Goal: Check status: Check status

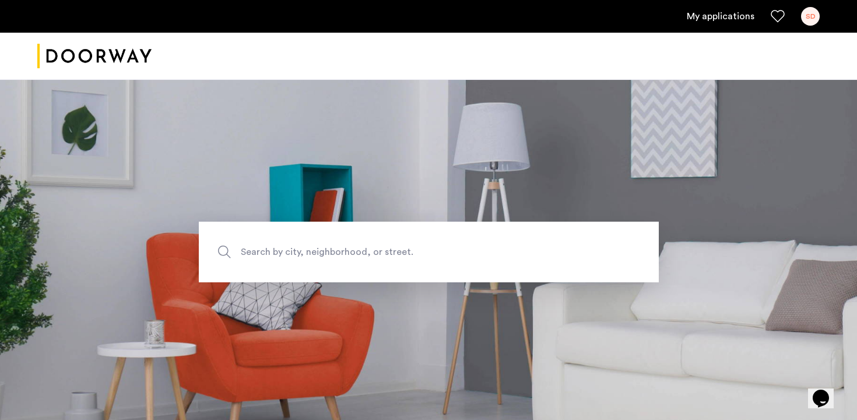
click at [738, 13] on link "My applications" at bounding box center [721, 16] width 68 height 14
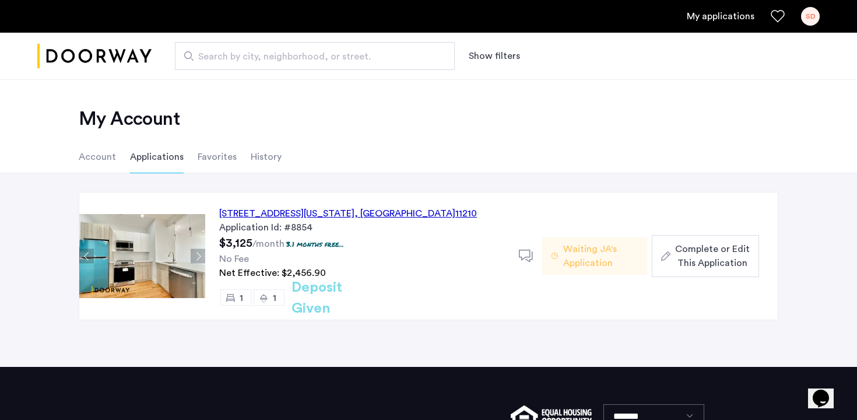
click at [598, 261] on span "Waiting JA's Application" at bounding box center [600, 256] width 75 height 28
click at [251, 150] on li "History" at bounding box center [266, 157] width 31 height 33
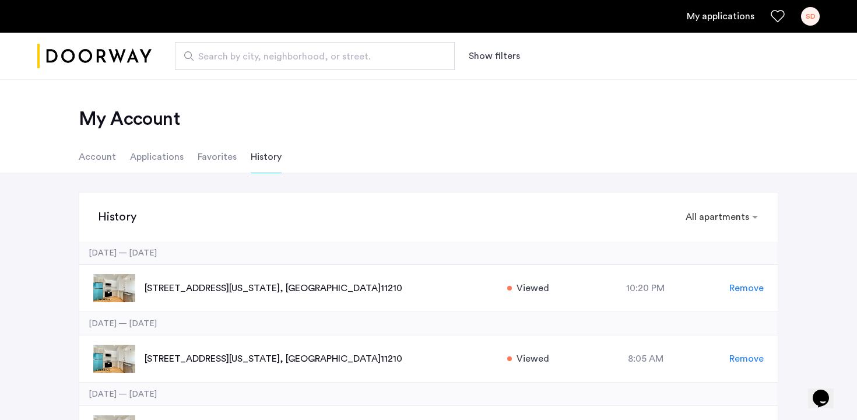
click at [216, 146] on li "Favorites" at bounding box center [217, 157] width 39 height 33
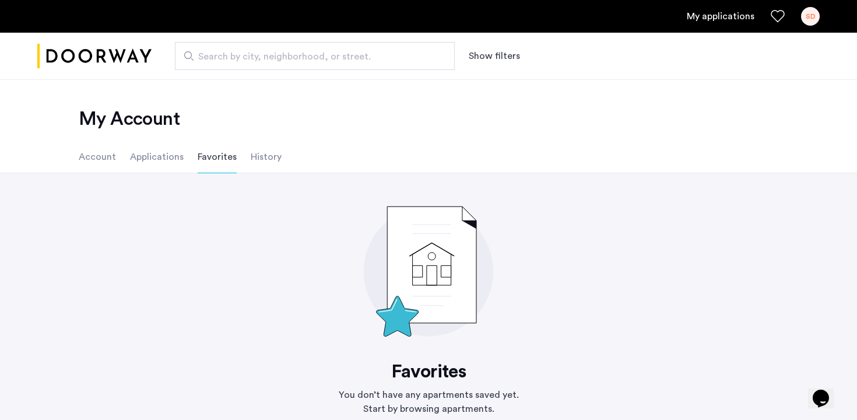
click at [164, 155] on li "Applications" at bounding box center [157, 157] width 54 height 33
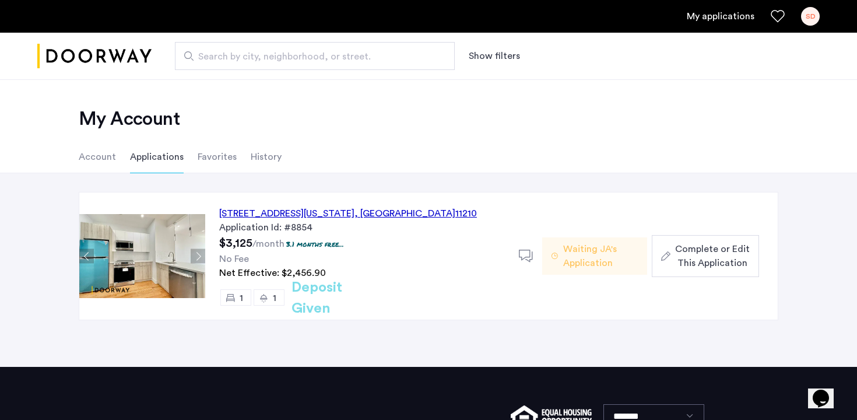
click at [102, 160] on li "Account" at bounding box center [97, 157] width 37 height 33
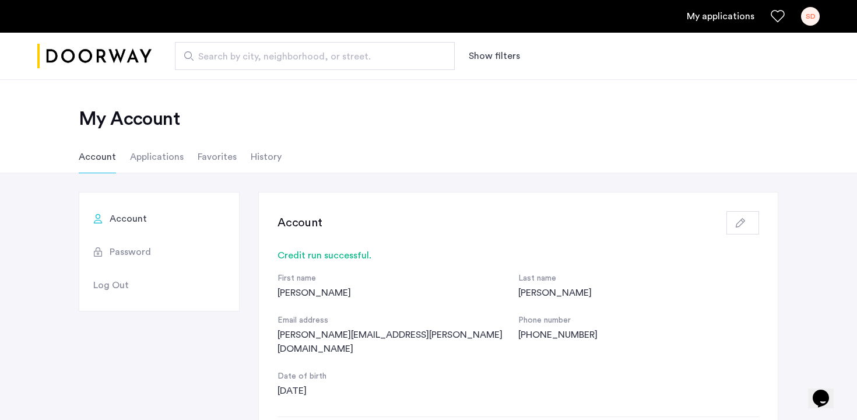
click at [156, 153] on li "Applications" at bounding box center [157, 157] width 54 height 33
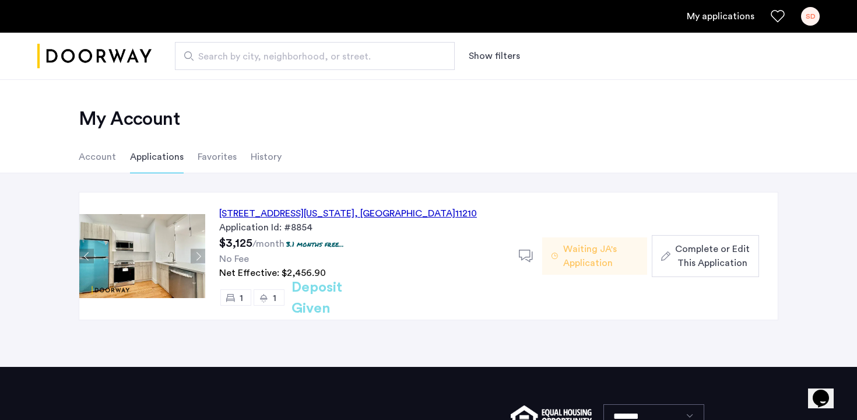
click at [213, 153] on li "Favorites" at bounding box center [217, 157] width 39 height 33
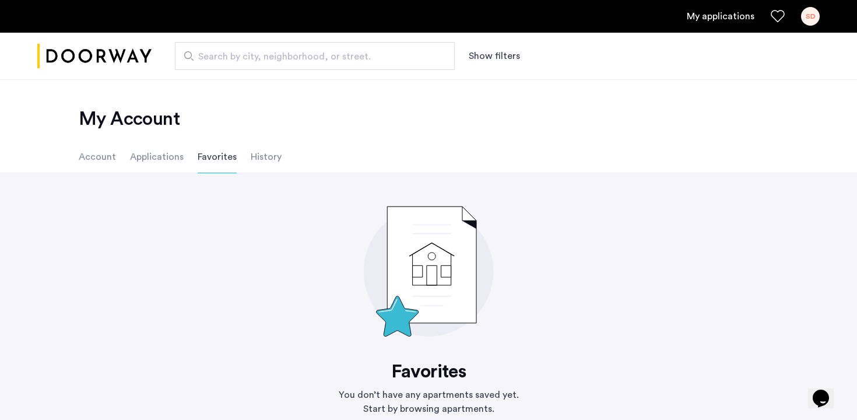
click at [251, 150] on li "History" at bounding box center [266, 157] width 31 height 33
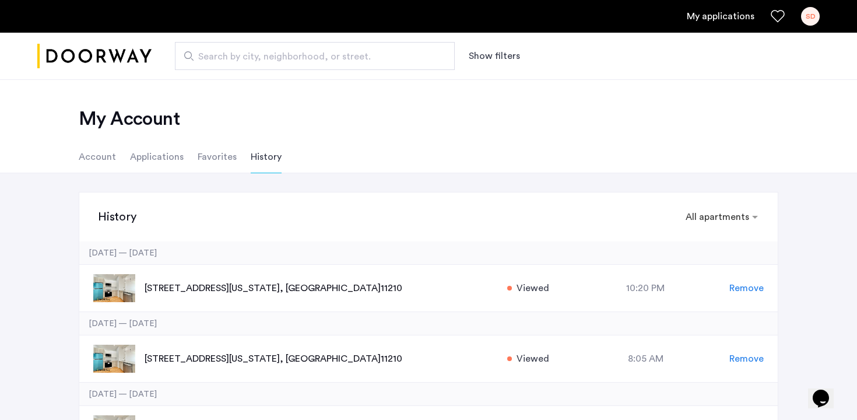
click at [164, 166] on li "Applications" at bounding box center [157, 157] width 54 height 33
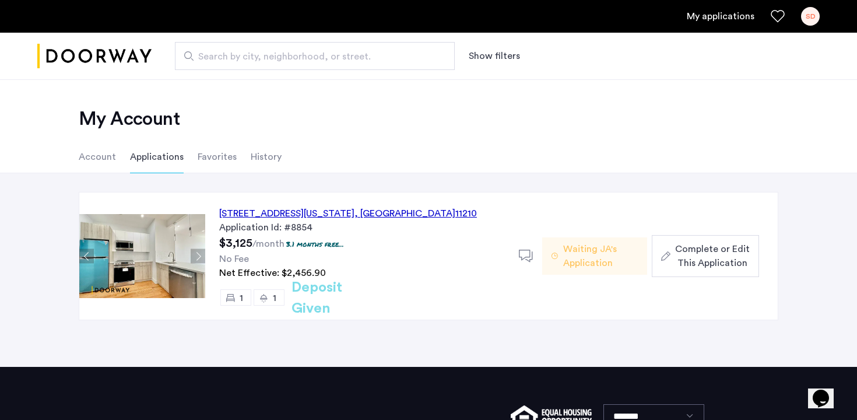
click at [520, 259] on icon at bounding box center [526, 256] width 15 height 15
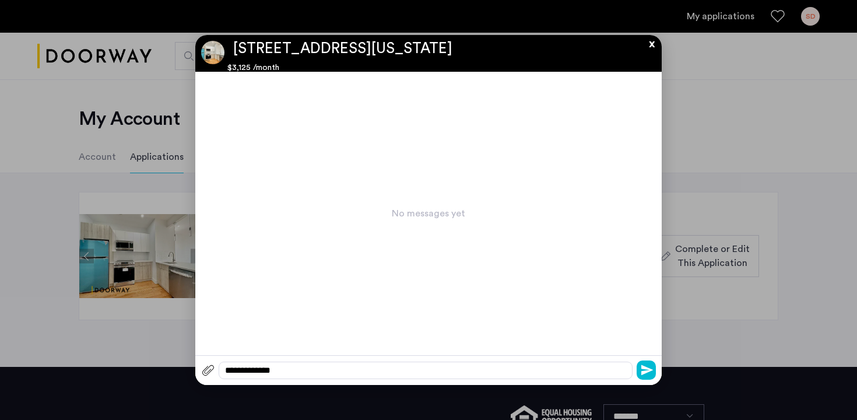
click at [649, 44] on button "x" at bounding box center [648, 41] width 17 height 13
